Goal: Check status

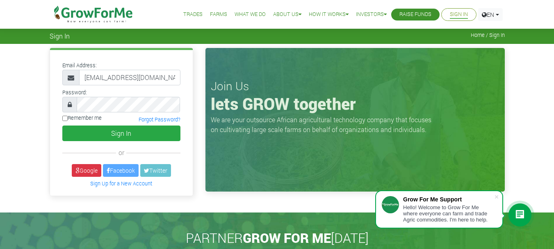
click at [64, 116] on input "Remember me" at bounding box center [64, 118] width 5 height 5
checkbox input "true"
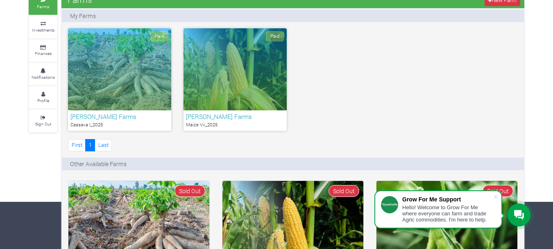
scroll to position [41, 0]
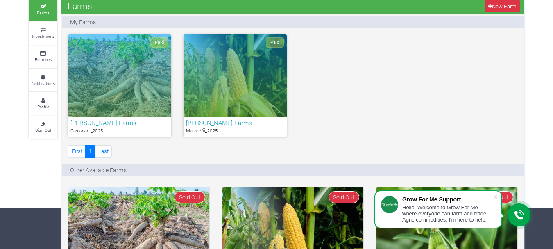
click at [107, 71] on div "Paid" at bounding box center [119, 75] width 103 height 82
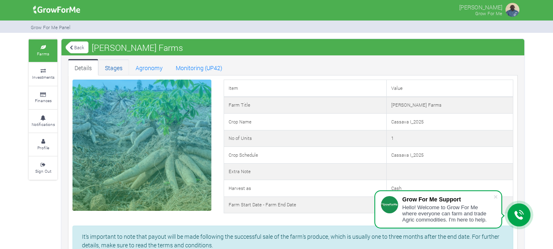
click at [118, 71] on link "Stages" at bounding box center [113, 67] width 31 height 16
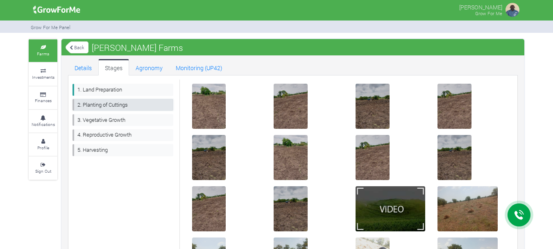
click at [121, 106] on link "2. Planting of Cuttings" at bounding box center [123, 105] width 101 height 12
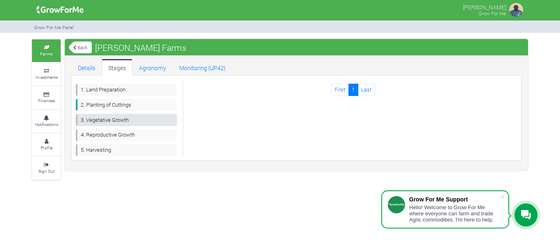
click at [103, 115] on link "3. Vegetative Growth" at bounding box center [126, 120] width 101 height 12
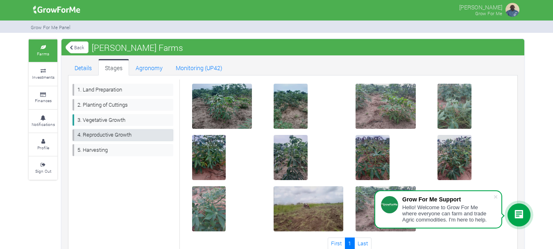
click at [120, 134] on link "4. Reproductive Growth" at bounding box center [123, 135] width 101 height 12
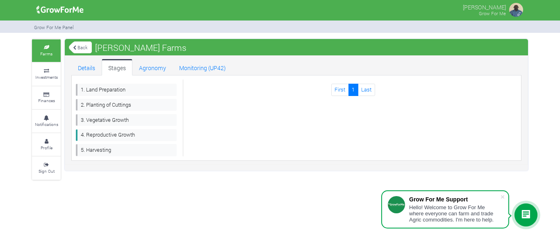
click at [77, 49] on link "Back" at bounding box center [80, 48] width 23 height 14
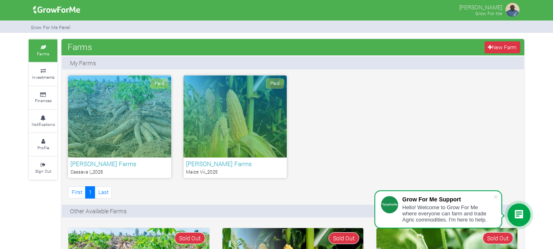
click at [216, 164] on h6 "[PERSON_NAME] Farms" at bounding box center [235, 163] width 98 height 7
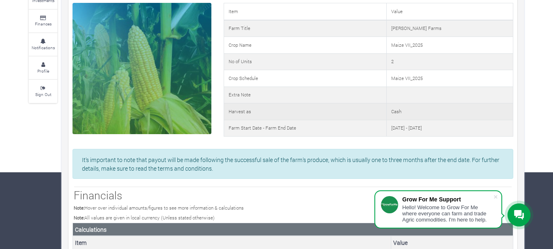
scroll to position [82, 0]
